Goal: Answer question/provide support: Share knowledge or assist other users

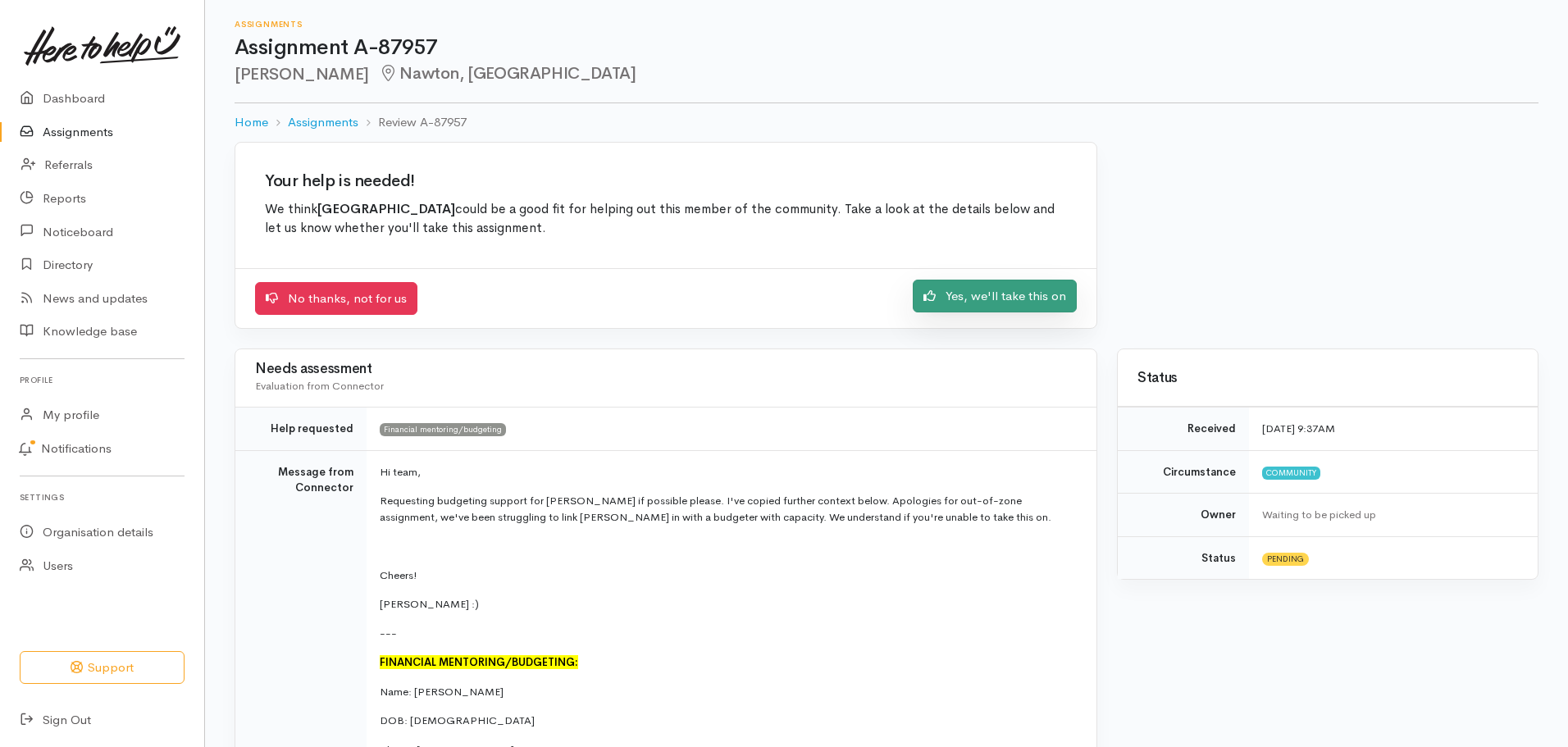
click at [1042, 306] on link "Yes, we'll take this on" at bounding box center [994, 297] width 164 height 34
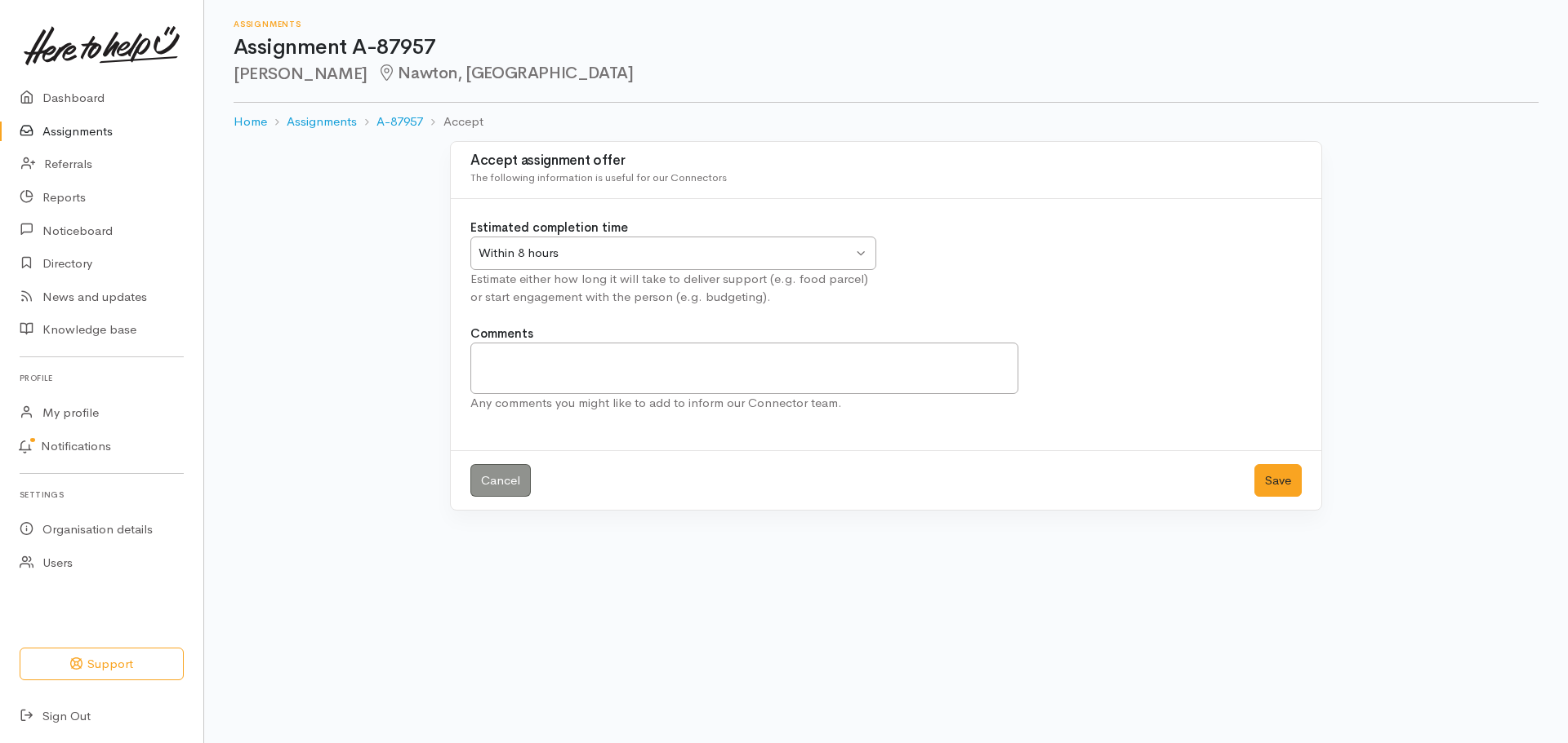
click at [729, 247] on div "Within 8 hours" at bounding box center [666, 254] width 374 height 18
click at [1299, 483] on button "Save" at bounding box center [1278, 481] width 48 height 33
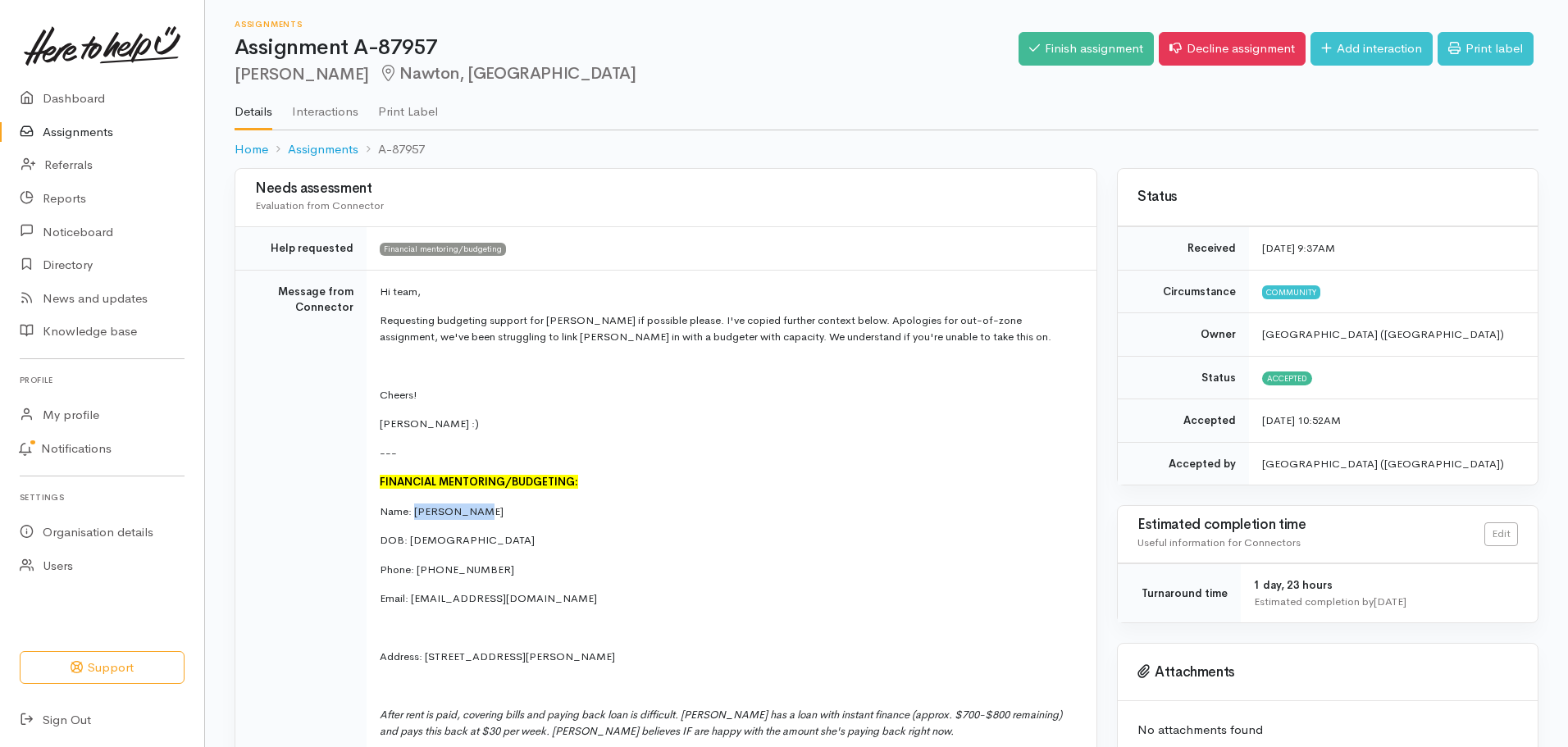
drag, startPoint x: 468, startPoint y: 511, endPoint x: 414, endPoint y: 514, distance: 54.1
click at [414, 514] on p "Name: [PERSON_NAME]" at bounding box center [728, 512] width 697 height 17
copy p "[PERSON_NAME]"
click at [657, 150] on ol "Home Assignments A-87957" at bounding box center [886, 150] width 1304 height 39
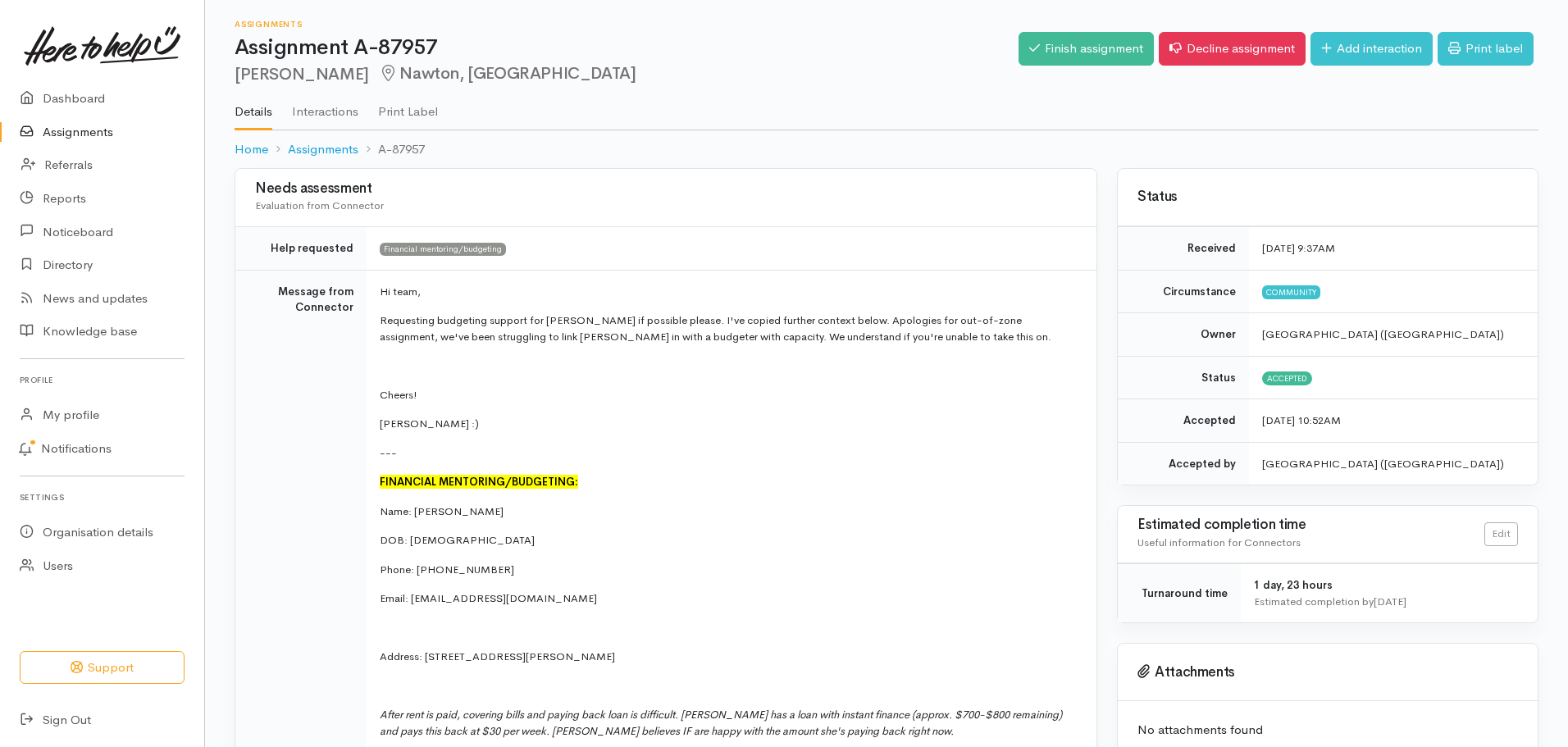
drag, startPoint x: 682, startPoint y: 77, endPoint x: 672, endPoint y: 86, distance: 13.5
click at [678, 82] on h2 "[PERSON_NAME], [PERSON_NAME]" at bounding box center [626, 74] width 784 height 19
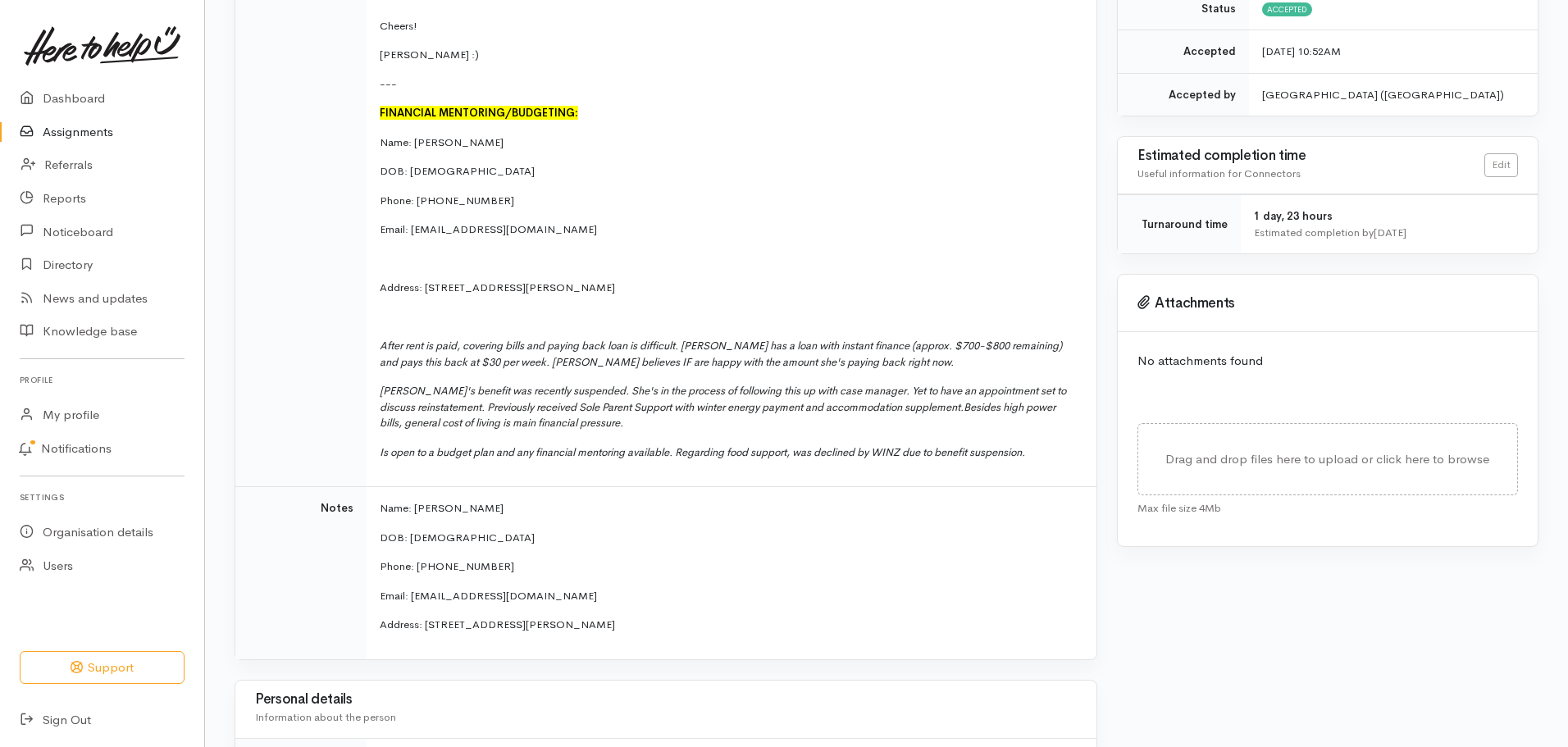
scroll to position [437, 0]
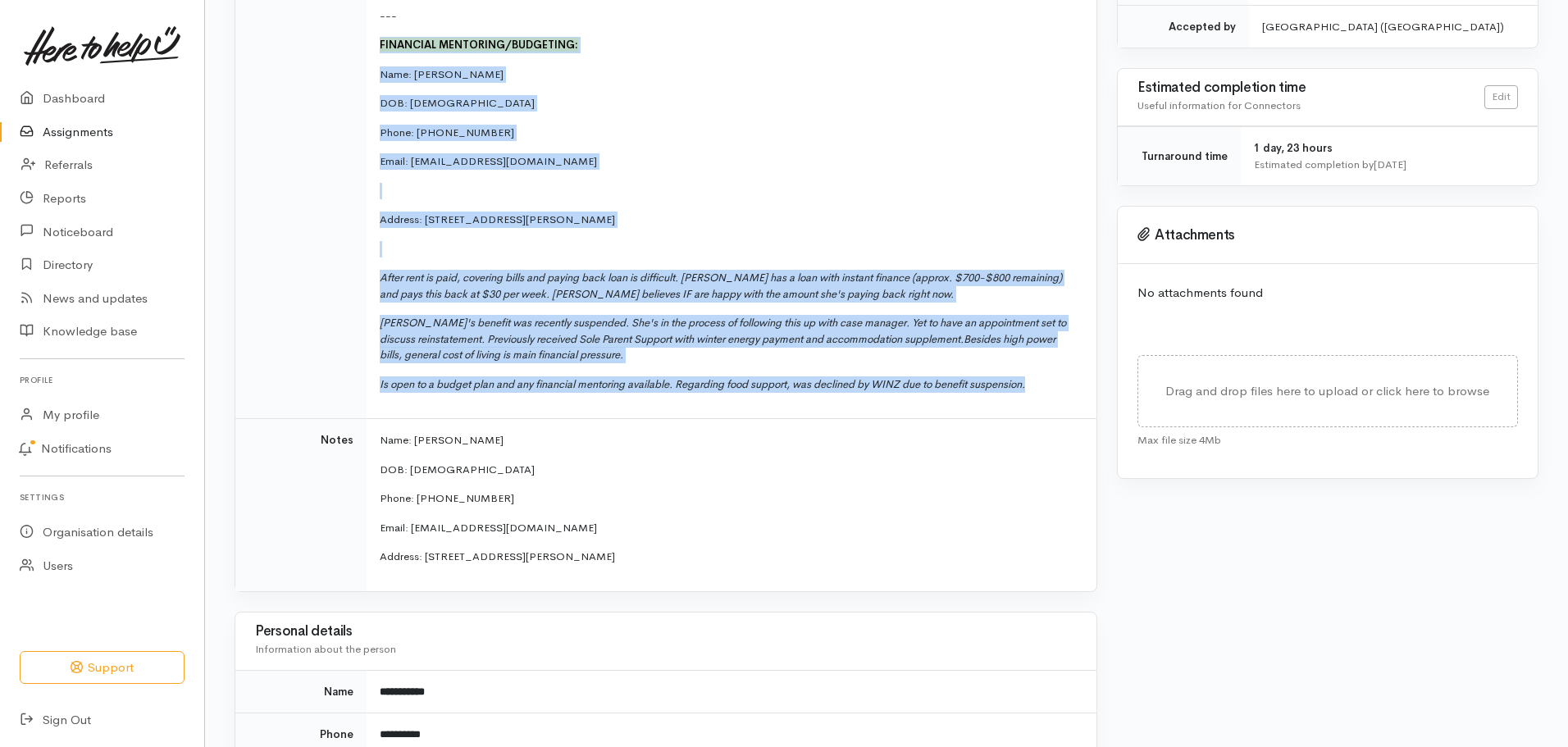
drag, startPoint x: 1072, startPoint y: 383, endPoint x: 373, endPoint y: 40, distance: 778.6
click at [373, 40] on td "Hi team, Requesting budgeting support for [PERSON_NAME] if possible please. I'v…" at bounding box center [731, 125] width 730 height 586
copy td "FINANCIAL MENTORING/BUDGETING: Name: [PERSON_NAME] DOB: [DEMOGRAPHIC_DATA] Phon…"
